Goal: Check status: Check status

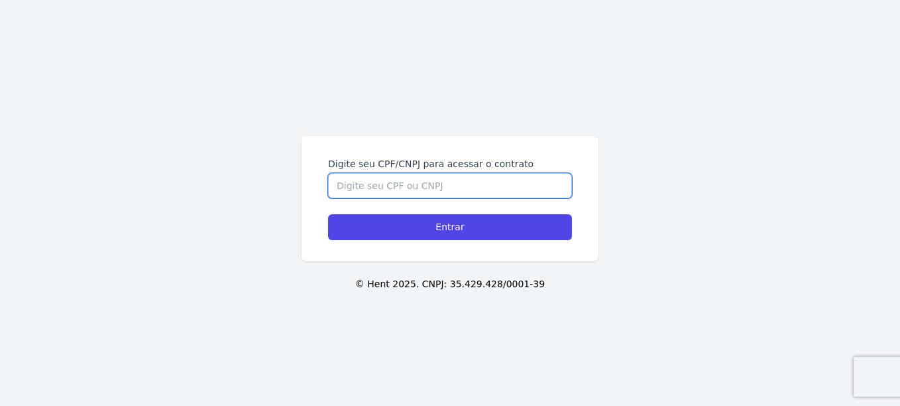
click at [501, 190] on input "Digite seu CPF/CNPJ para acessar o contrato" at bounding box center [450, 185] width 244 height 25
type input "47825027884"
click at [328, 214] on input "Entrar" at bounding box center [450, 227] width 244 height 26
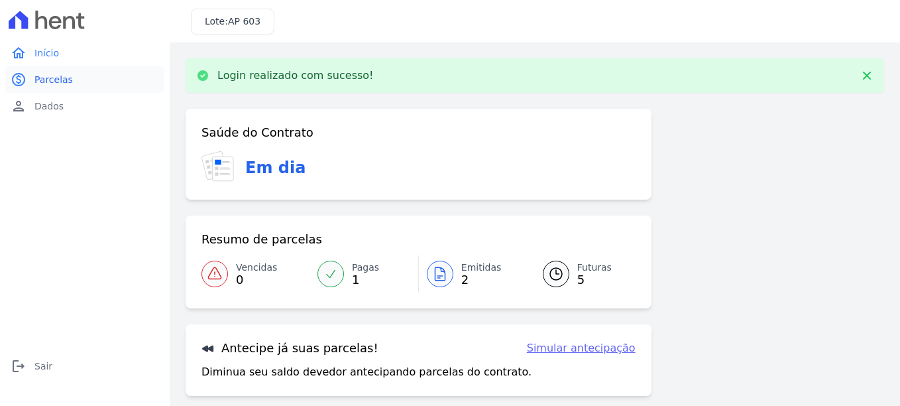
click at [40, 78] on span "Parcelas" at bounding box center [53, 79] width 38 height 13
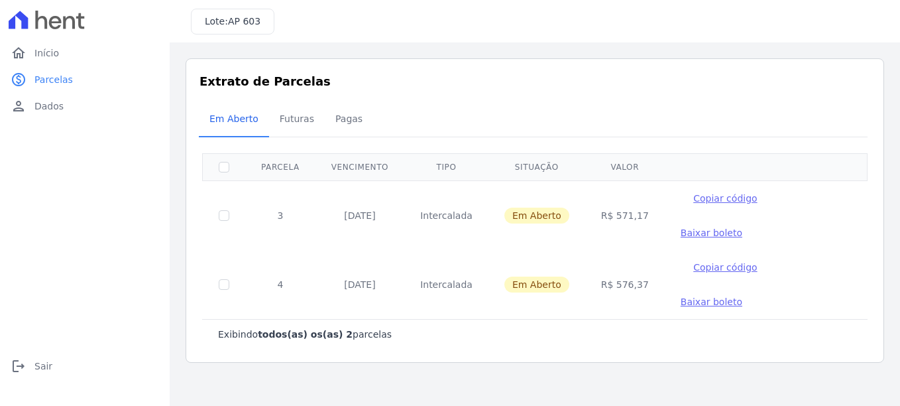
click at [743, 227] on span "Baixar boleto" at bounding box center [712, 232] width 62 height 11
click at [341, 117] on span "Pagas" at bounding box center [349, 118] width 43 height 27
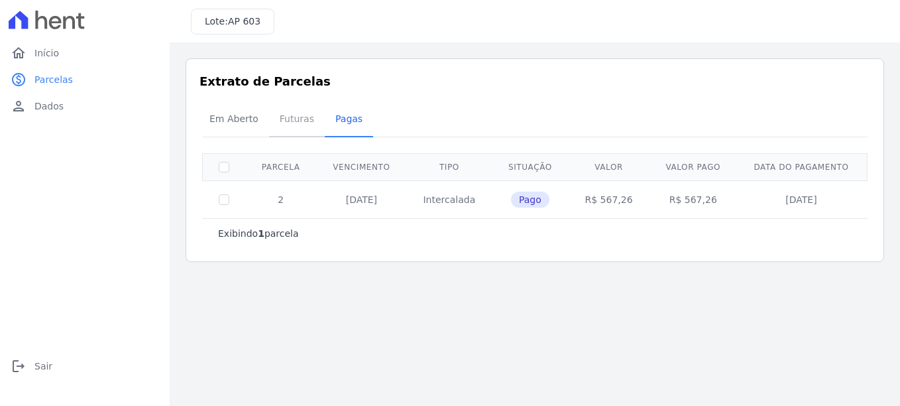
click at [288, 114] on span "Futuras" at bounding box center [297, 118] width 50 height 27
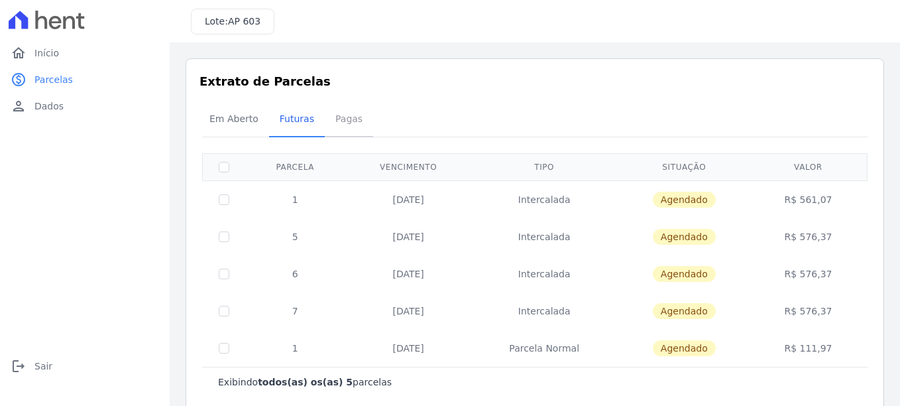
click at [347, 116] on span "Pagas" at bounding box center [349, 118] width 43 height 27
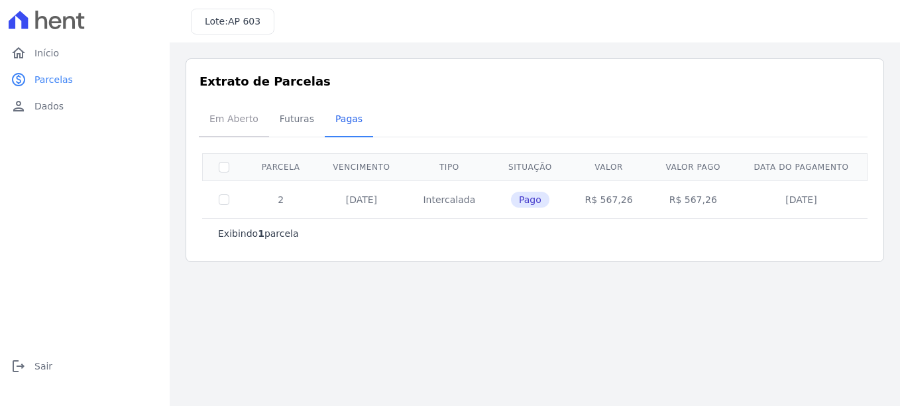
click at [252, 119] on span "Em Aberto" at bounding box center [234, 118] width 65 height 27
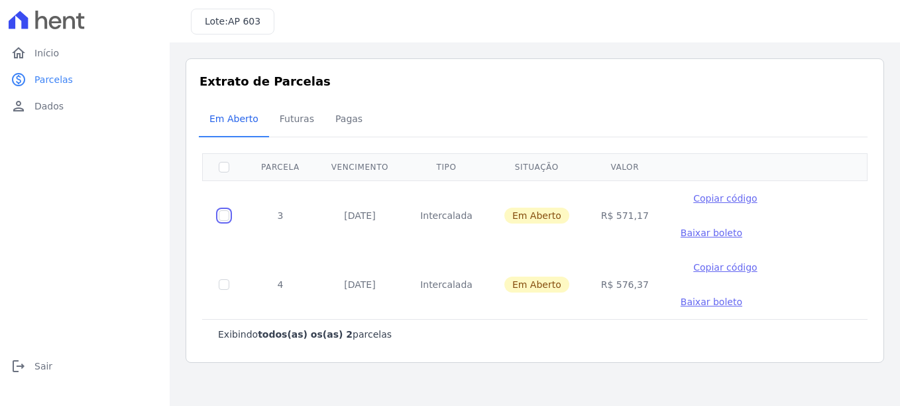
click at [228, 210] on input "checkbox" at bounding box center [224, 215] width 11 height 11
checkbox input "true"
